Goal: Transaction & Acquisition: Purchase product/service

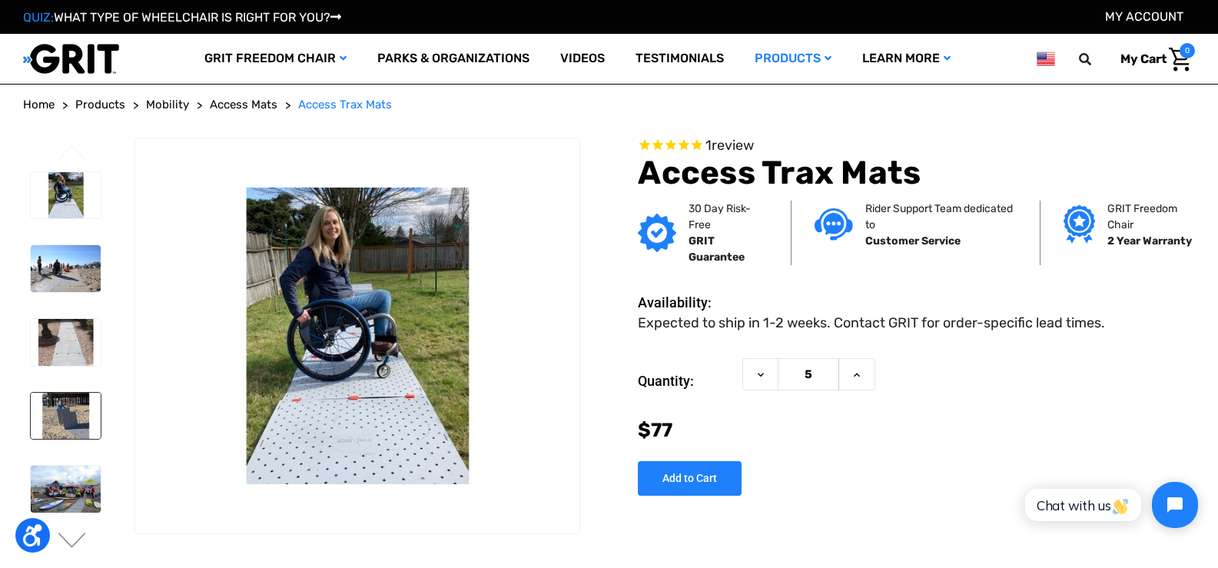
click at [78, 423] on img at bounding box center [66, 416] width 70 height 47
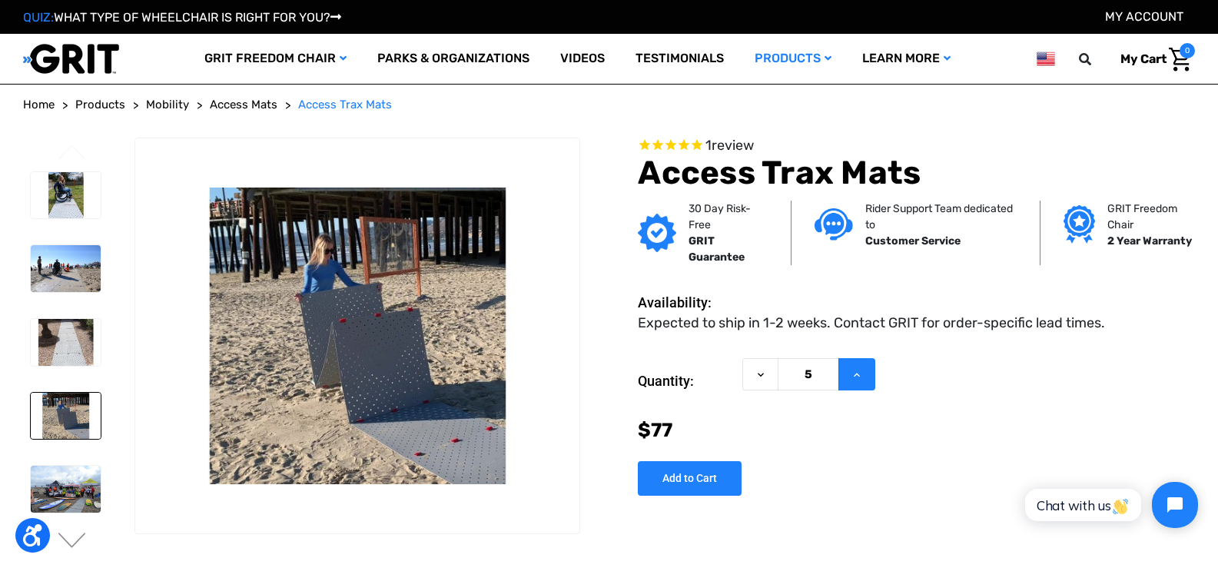
click at [866, 380] on button "Increase Quantity of Access Trax Mats" at bounding box center [856, 374] width 37 height 33
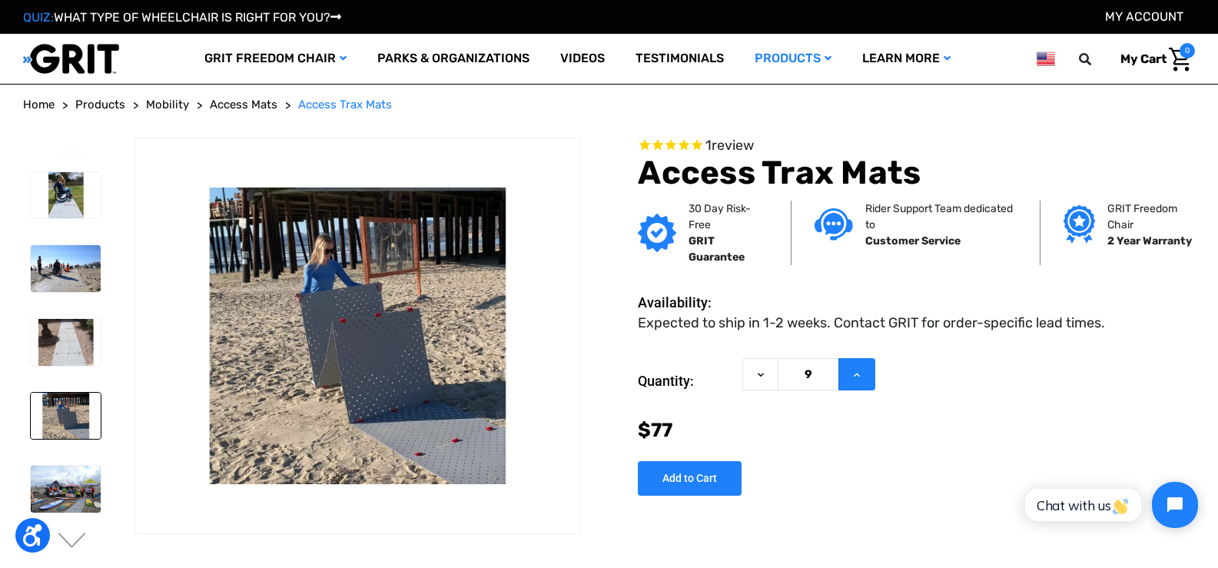
type input "10"
click at [57, 204] on img at bounding box center [66, 195] width 70 height 47
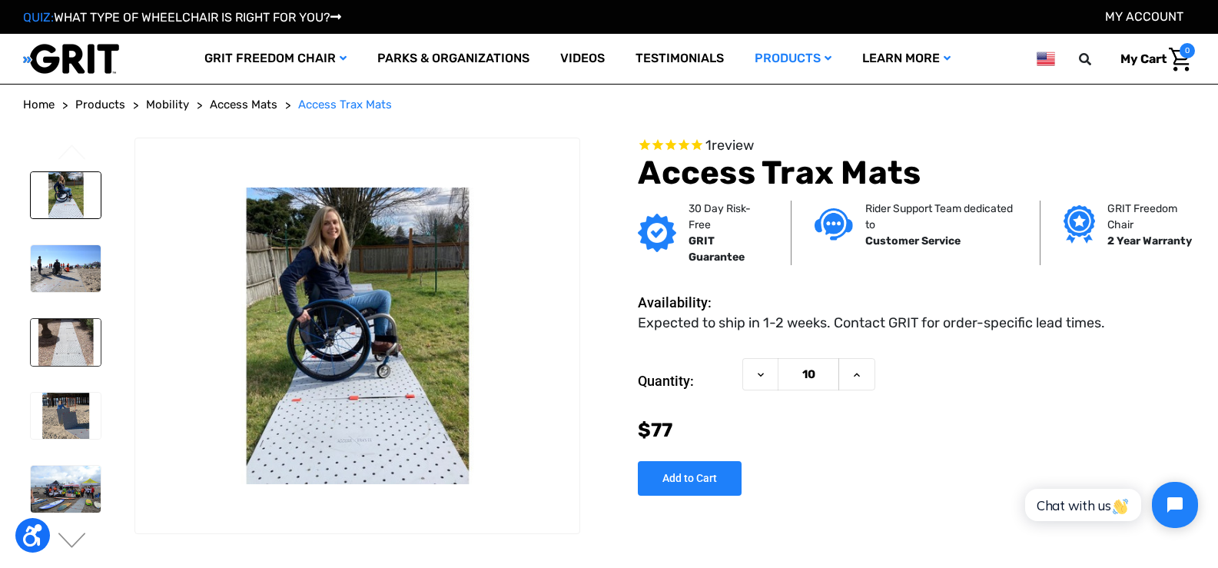
click at [33, 324] on img at bounding box center [66, 342] width 70 height 47
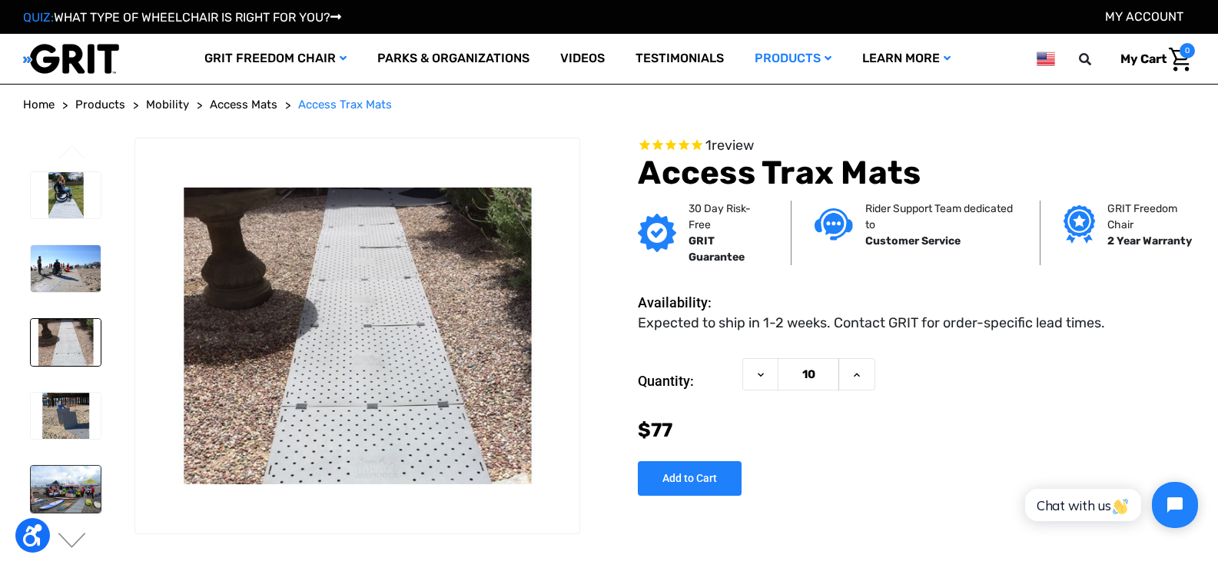
click at [78, 492] on img at bounding box center [66, 489] width 70 height 47
